Goal: Transaction & Acquisition: Purchase product/service

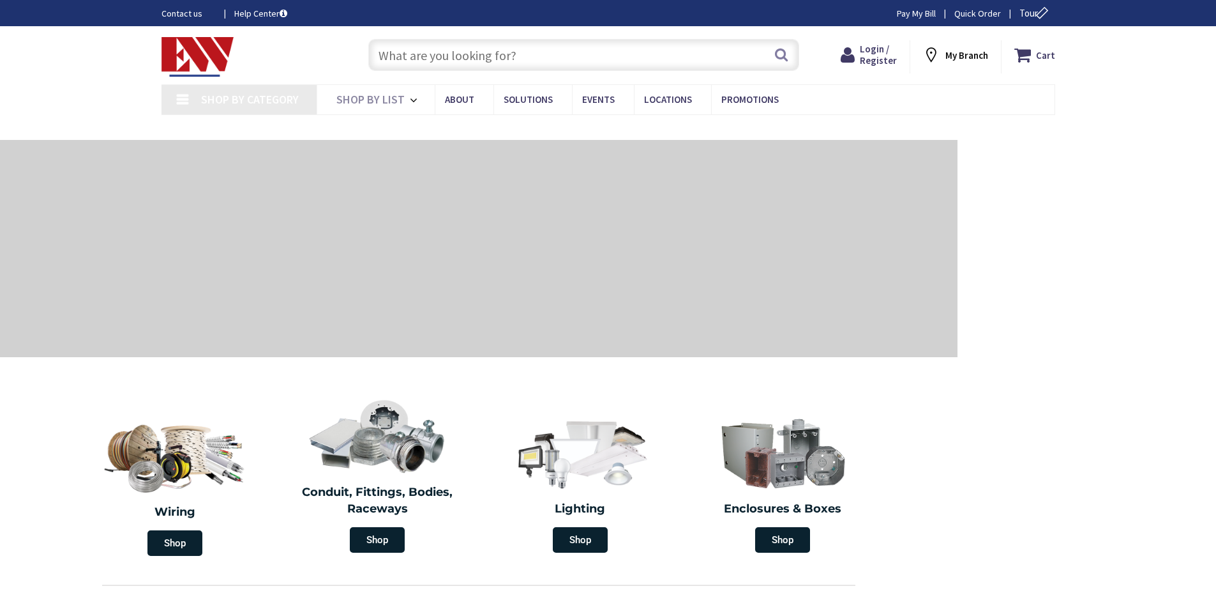
type input "S Water Ln, Tappahannock, VA 22560, [GEOGRAPHIC_DATA]"
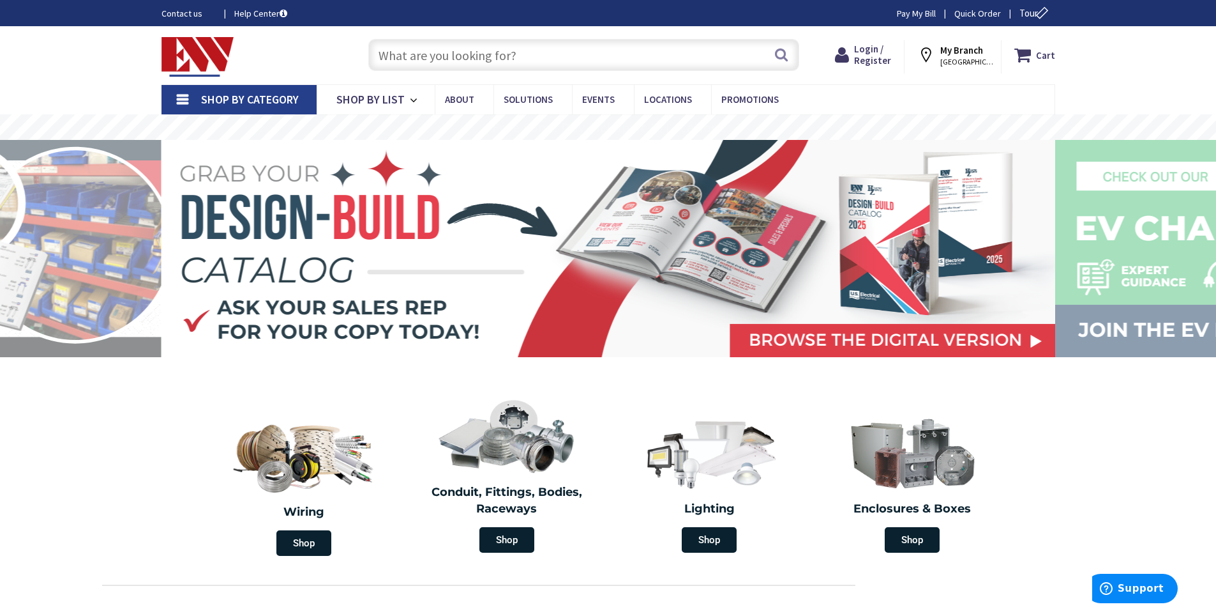
click at [424, 56] on input "text" at bounding box center [583, 55] width 431 height 32
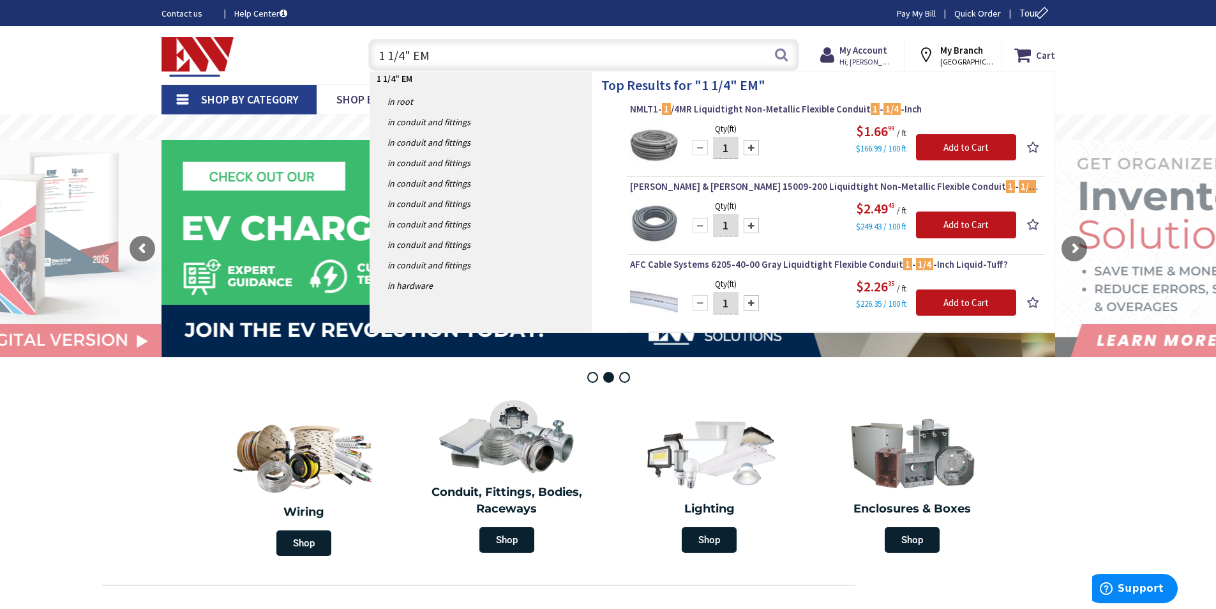
type input "1 1/4" EMT"
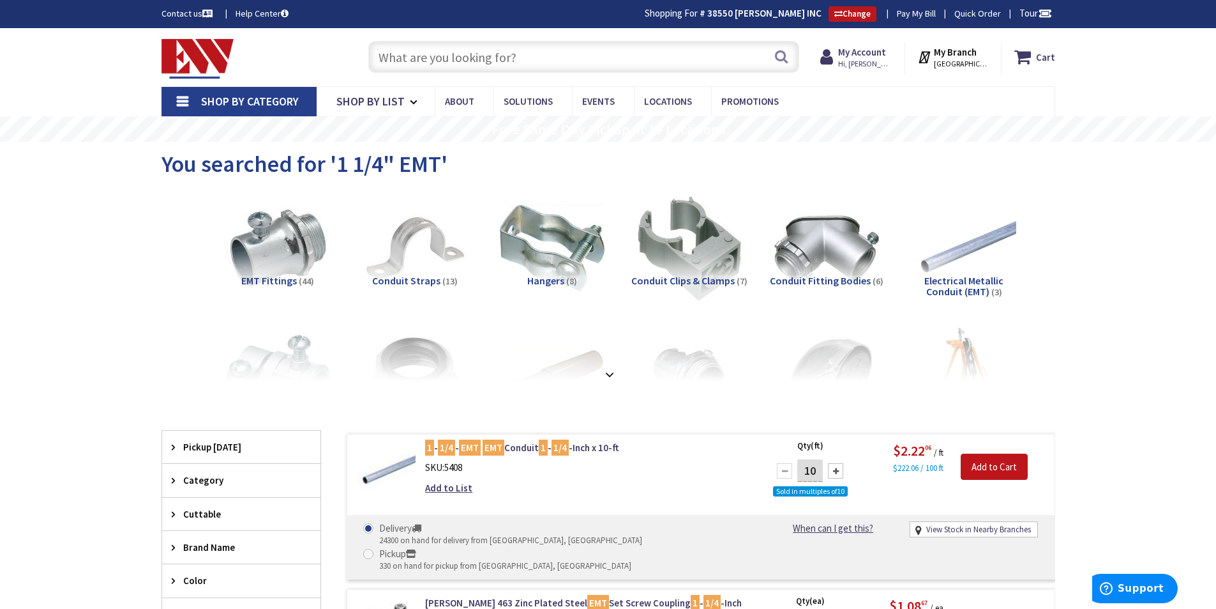
click at [474, 72] on input "text" at bounding box center [583, 57] width 431 height 32
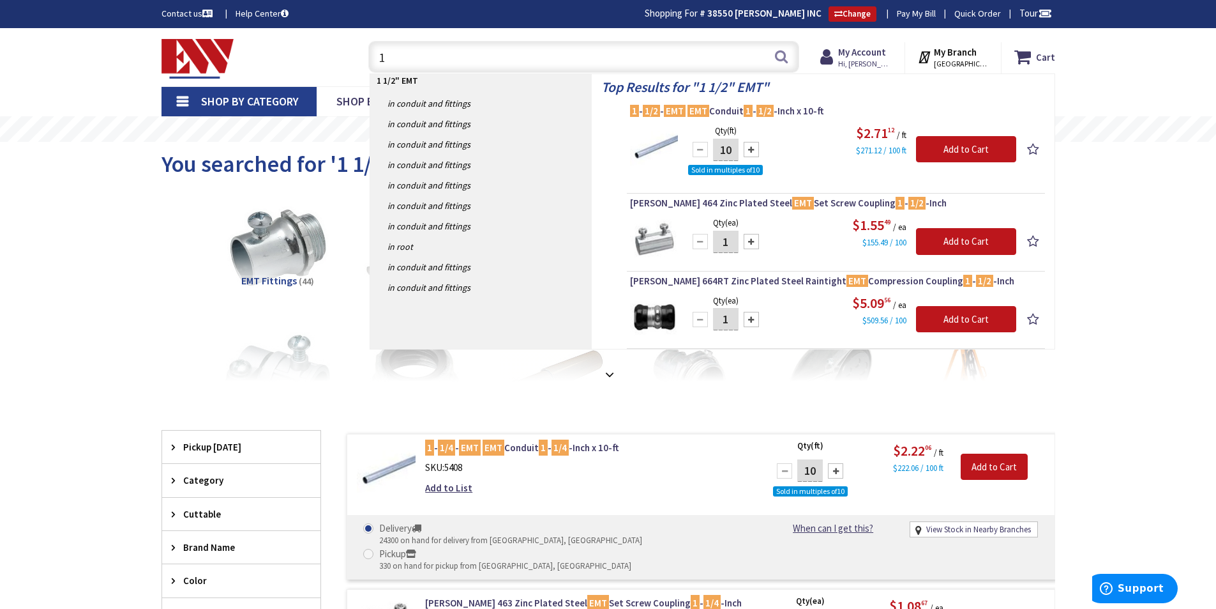
type input "1"
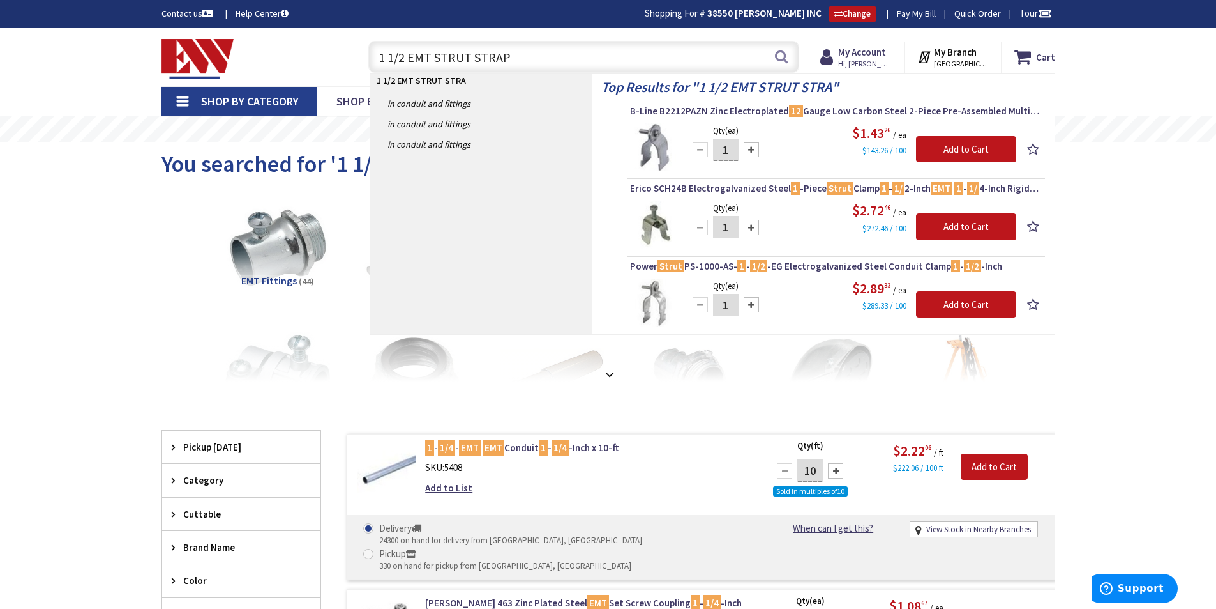
type input "1 1/2 EMT STRUT STRAPS"
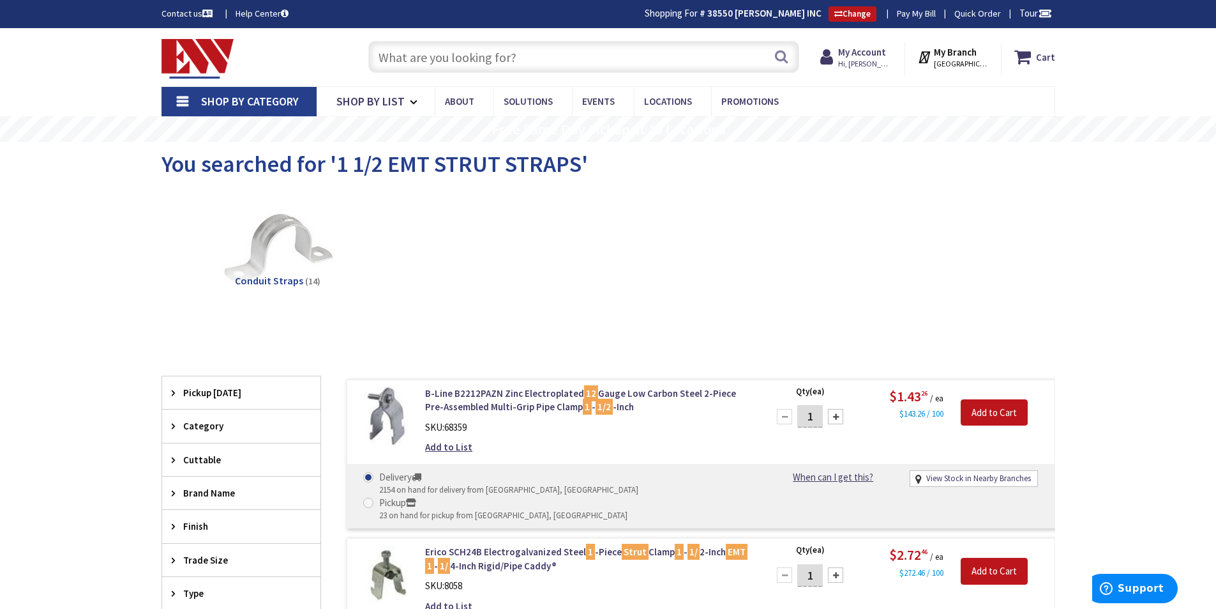
click at [291, 267] on img at bounding box center [278, 248] width 116 height 116
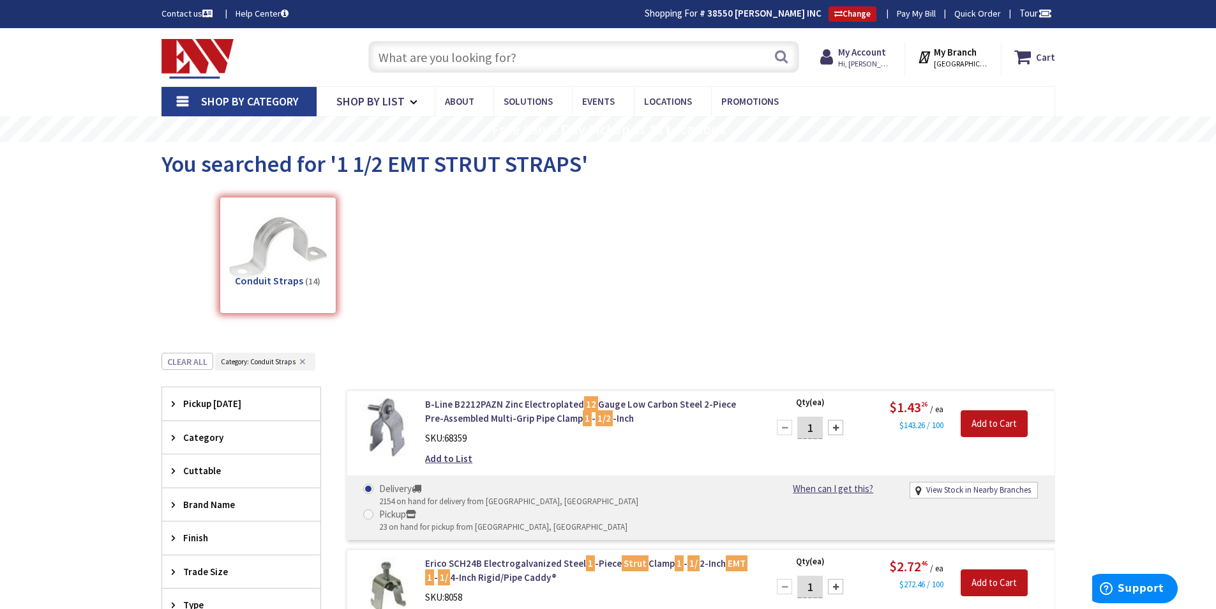
click at [423, 53] on input "text" at bounding box center [583, 57] width 431 height 32
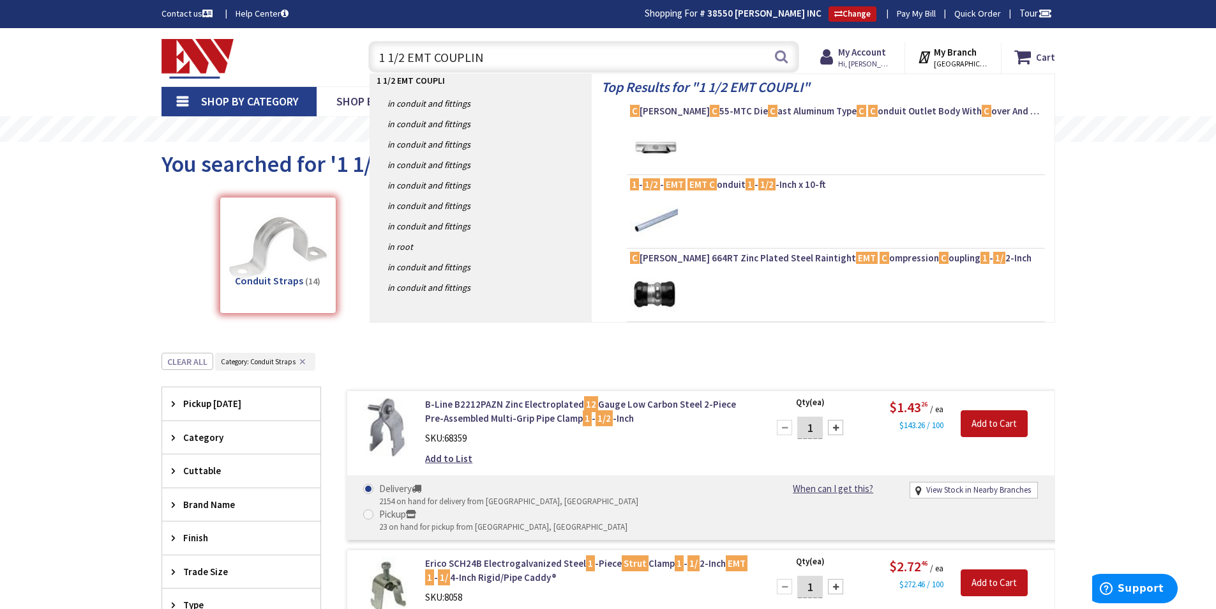
type input "1 1/2 EMT COUPLING"
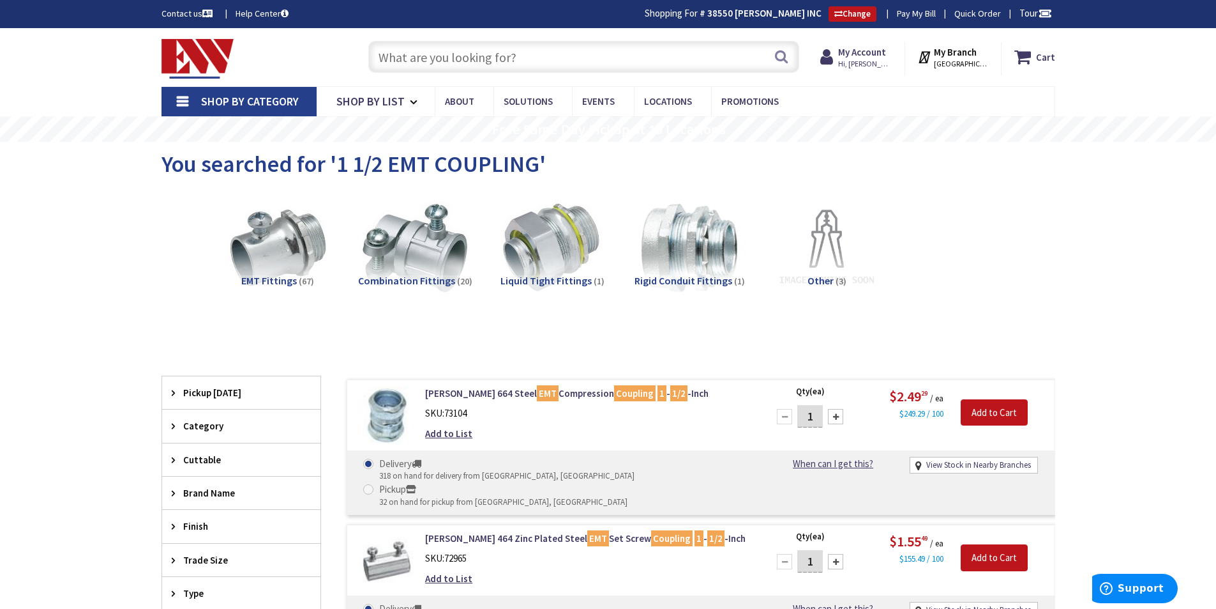
click at [422, 57] on input "text" at bounding box center [583, 57] width 431 height 32
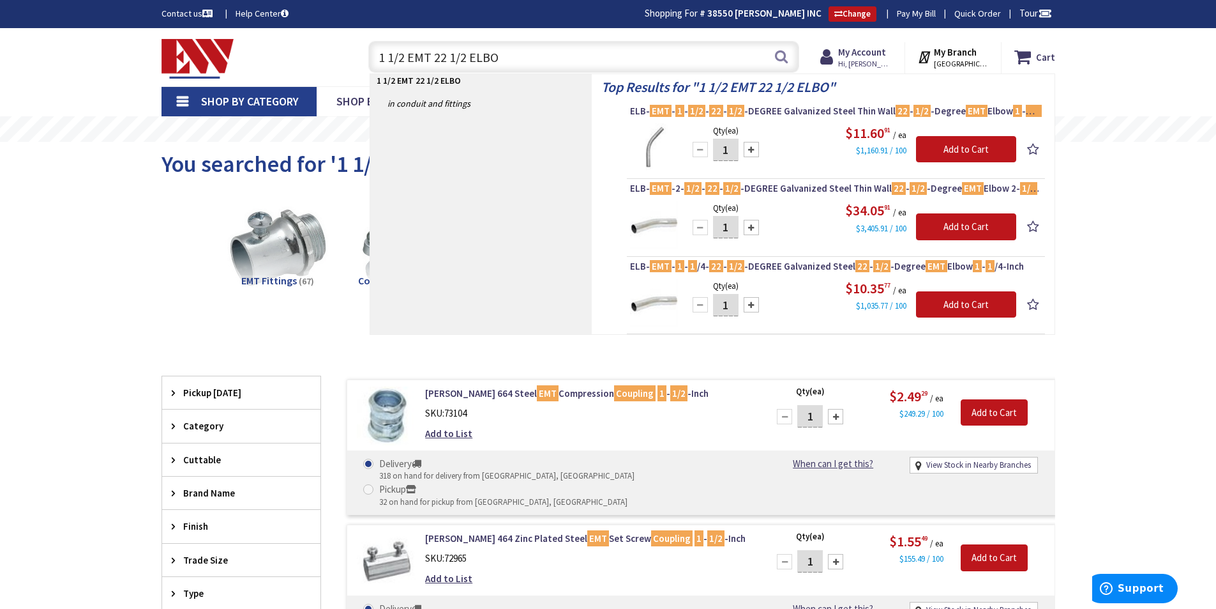
type input "1 1/2 EMT 22 1/2 ELBOW"
